Goal: Task Accomplishment & Management: Manage account settings

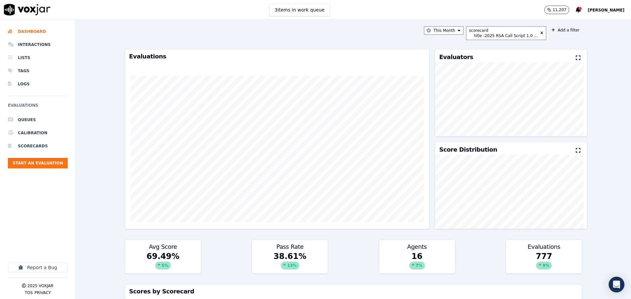
click at [605, 13] on button "[PERSON_NAME]" at bounding box center [609, 10] width 43 height 8
click at [573, 57] on div "Log out" at bounding box center [591, 56] width 70 height 11
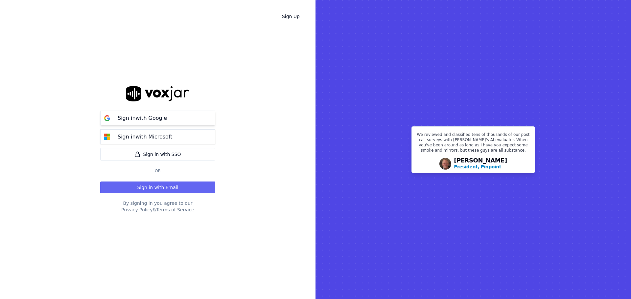
click at [160, 118] on p "Sign in with Google" at bounding box center [142, 118] width 49 height 8
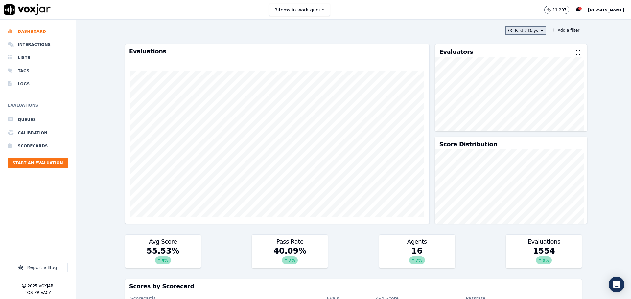
click at [530, 32] on button "Past 7 Days" at bounding box center [525, 30] width 41 height 9
click at [519, 82] on div "This Month" at bounding box center [527, 82] width 22 height 5
click at [530, 111] on button "Add" at bounding box center [536, 106] width 13 height 11
click at [554, 31] on button "Add a filter" at bounding box center [565, 30] width 33 height 8
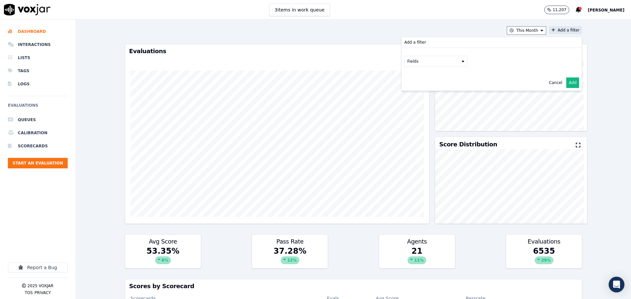
click at [418, 65] on button "Fields" at bounding box center [435, 61] width 63 height 11
click at [413, 127] on label "scorecard" at bounding box center [436, 128] width 60 height 8
click at [435, 76] on button "Fields" at bounding box center [443, 75] width 63 height 11
click at [426, 85] on label "title" at bounding box center [444, 86] width 60 height 8
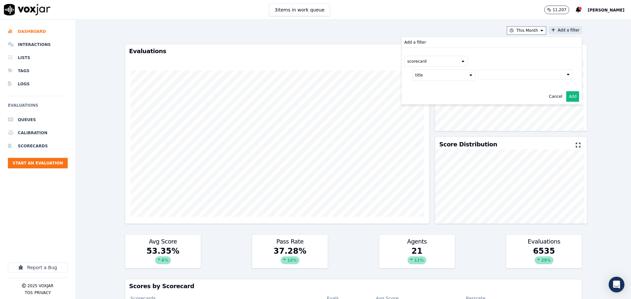
click at [490, 73] on button at bounding box center [525, 75] width 95 height 10
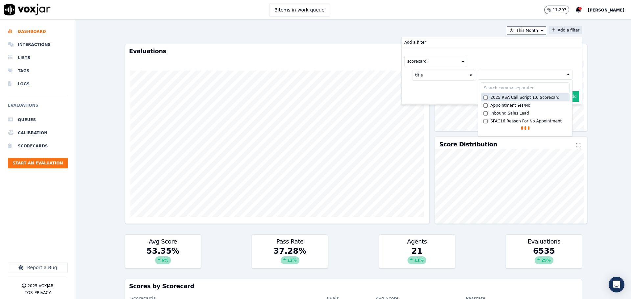
click at [496, 98] on div "2025 RSA Call Script 1.0 Scorecard" at bounding box center [524, 97] width 69 height 5
click at [567, 110] on button "Add" at bounding box center [572, 112] width 13 height 11
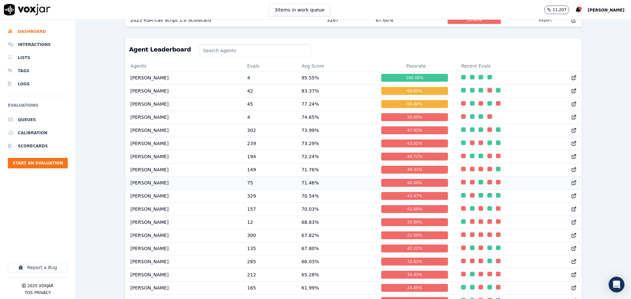
scroll to position [329, 0]
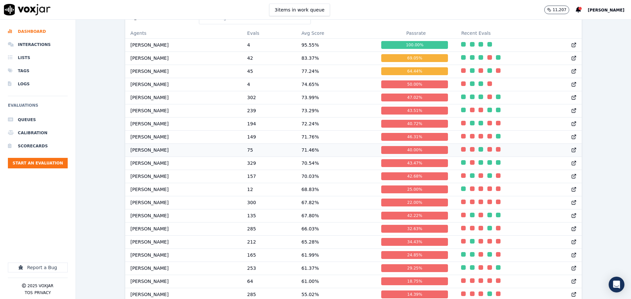
click at [138, 156] on td "[PERSON_NAME]" at bounding box center [183, 150] width 117 height 13
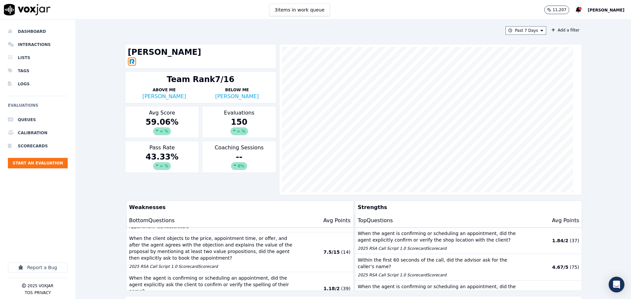
drag, startPoint x: 600, startPoint y: 8, endPoint x: 599, endPoint y: 12, distance: 3.4
click at [600, 8] on span "[PERSON_NAME]" at bounding box center [606, 10] width 37 height 5
click at [98, 188] on div "Past 7 Days Add a filter [PERSON_NAME] Team Rank 7/16 Above Me [PERSON_NAME] Be…" at bounding box center [353, 160] width 555 height 280
